Goal: Navigation & Orientation: Find specific page/section

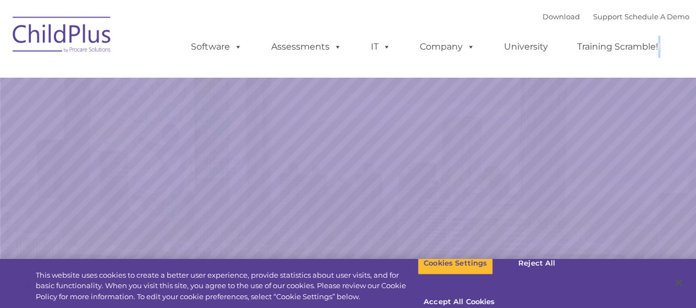
select select "MEDIUM"
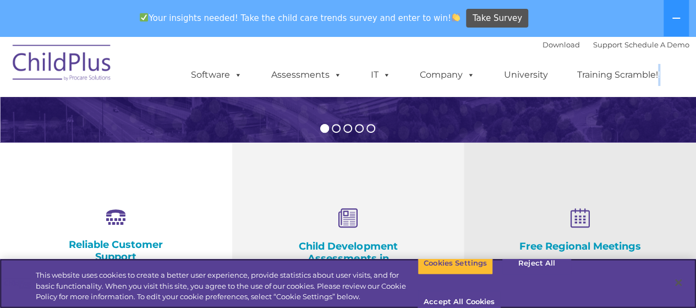
scroll to position [323, 0]
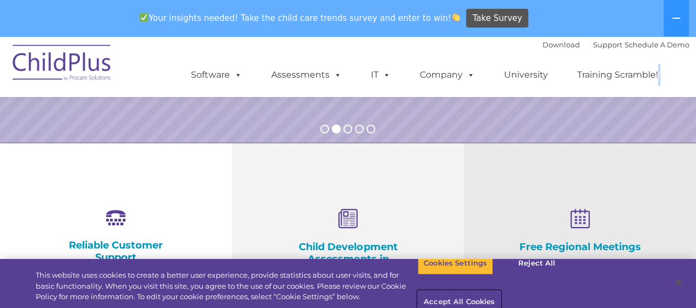
click at [501, 291] on button "Accept All Cookies" at bounding box center [459, 302] width 83 height 23
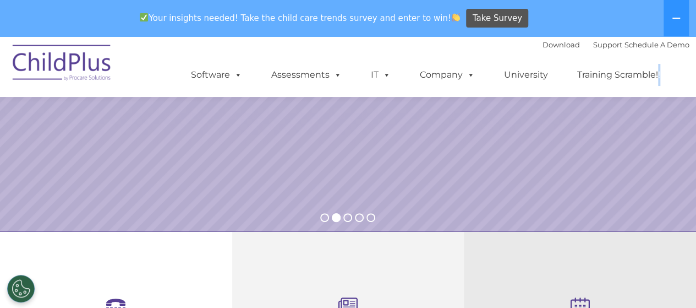
scroll to position [234, 0]
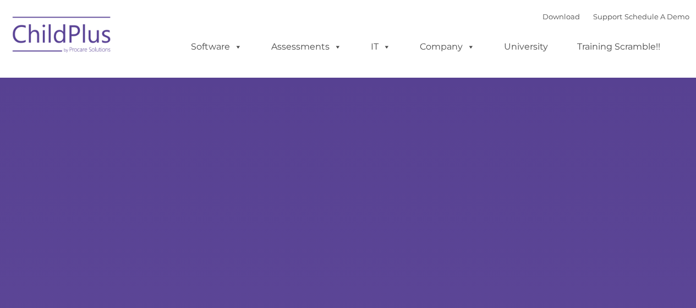
type input ""
select select "MEDIUM"
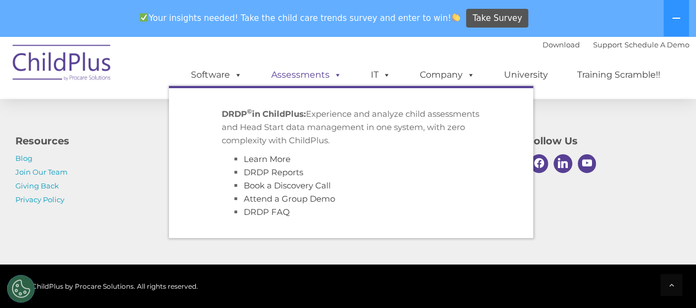
scroll to position [1337, 0]
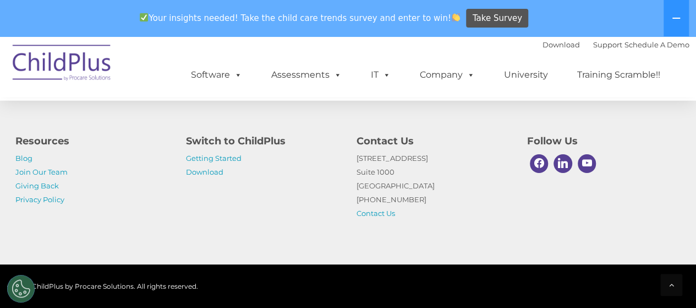
click at [284, 304] on div "© 2025 ChildPlus by Procare Solutions. All rights reserved." at bounding box center [348, 285] width 696 height 43
click at [309, 306] on div "© 2025 ChildPlus by Procare Solutions. All rights reserved." at bounding box center [348, 285] width 696 height 43
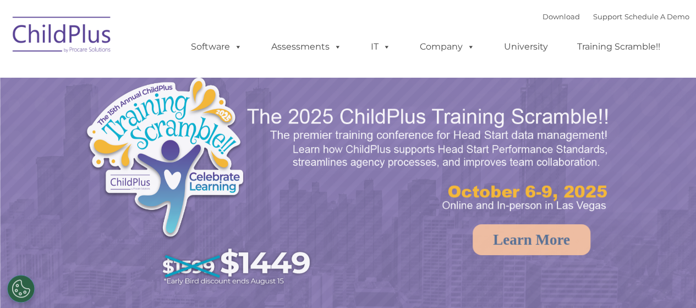
select select "MEDIUM"
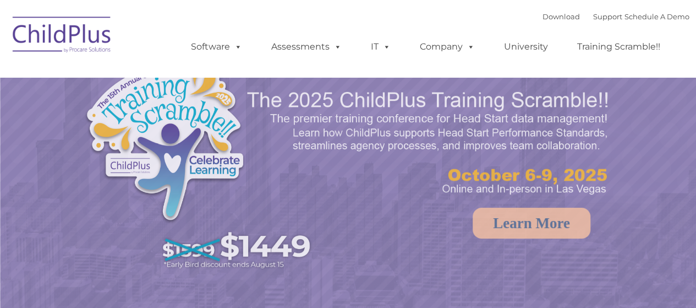
select select "MEDIUM"
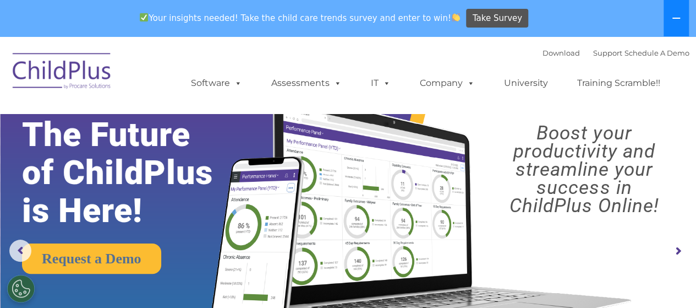
click at [675, 24] on button at bounding box center [676, 18] width 25 height 36
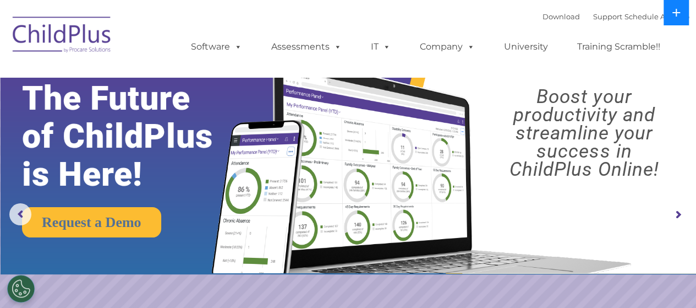
click at [675, 19] on button at bounding box center [676, 12] width 25 height 25
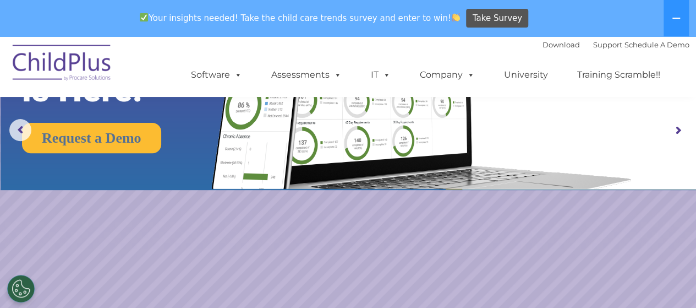
scroll to position [101, 0]
